Goal: Find specific page/section: Find specific page/section

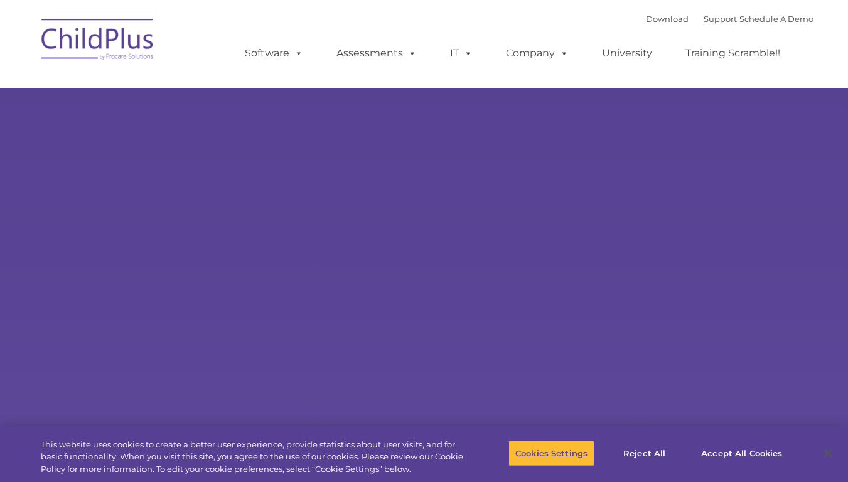
type input ""
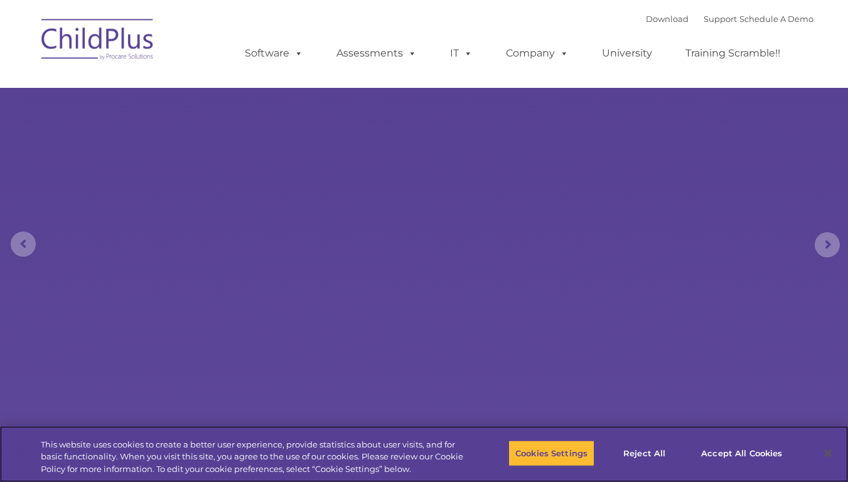
select select "MEDIUM"
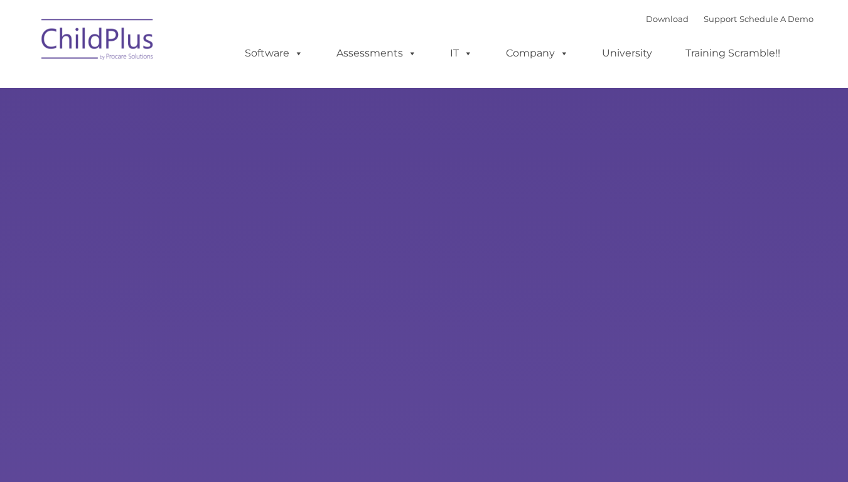
type input ""
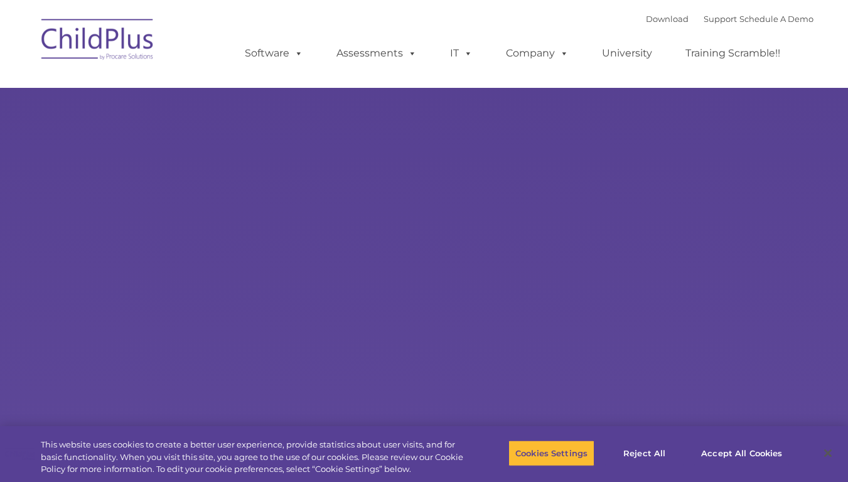
select select "MEDIUM"
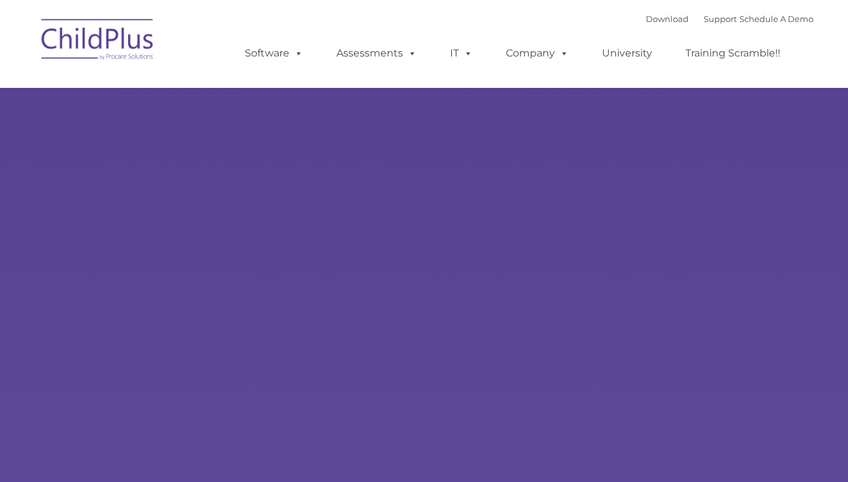
type input ""
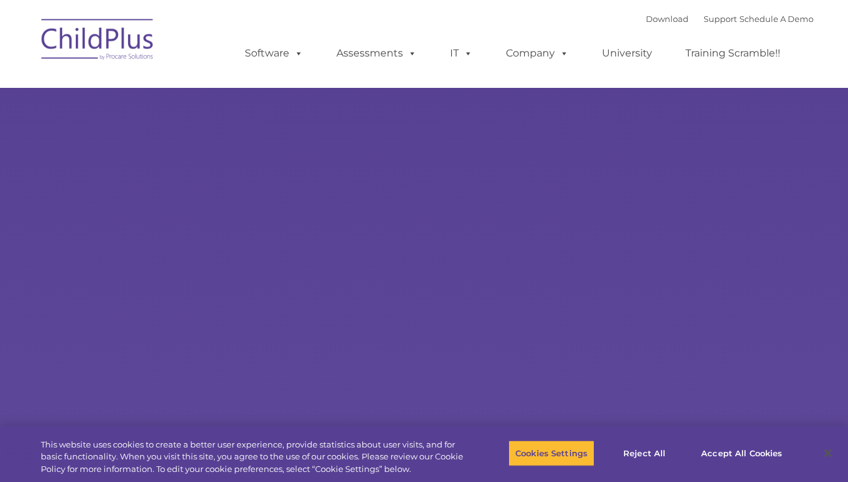
type input ""
select select "MEDIUM"
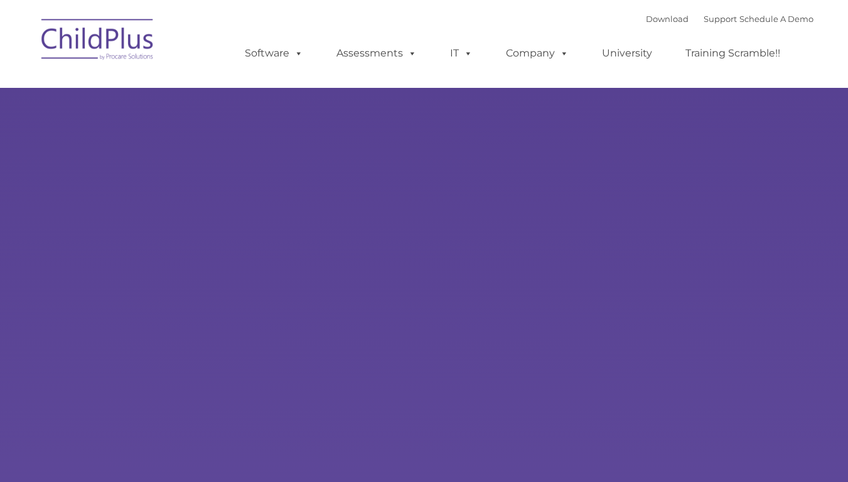
select select "MEDIUM"
type input ""
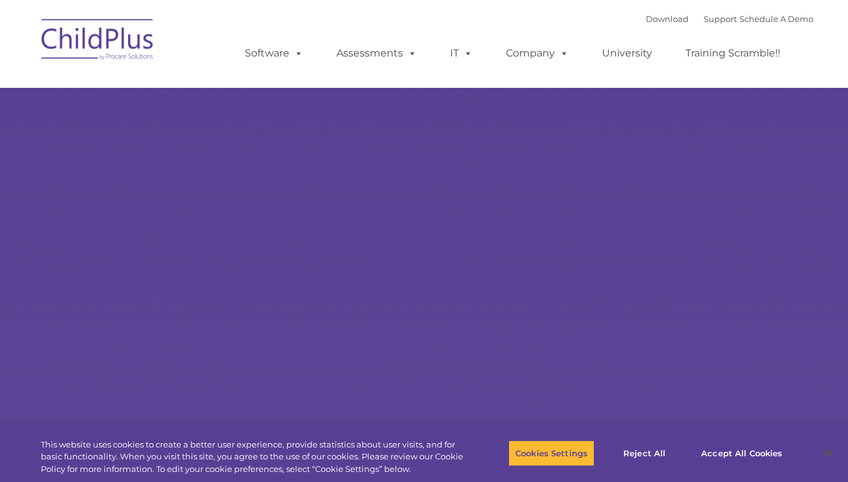
select select "MEDIUM"
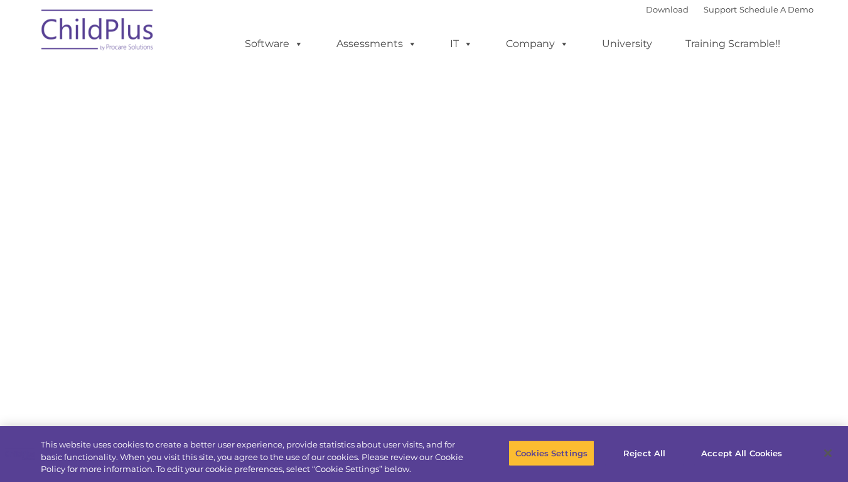
select select "MEDIUM"
